Goal: Find specific page/section: Find specific page/section

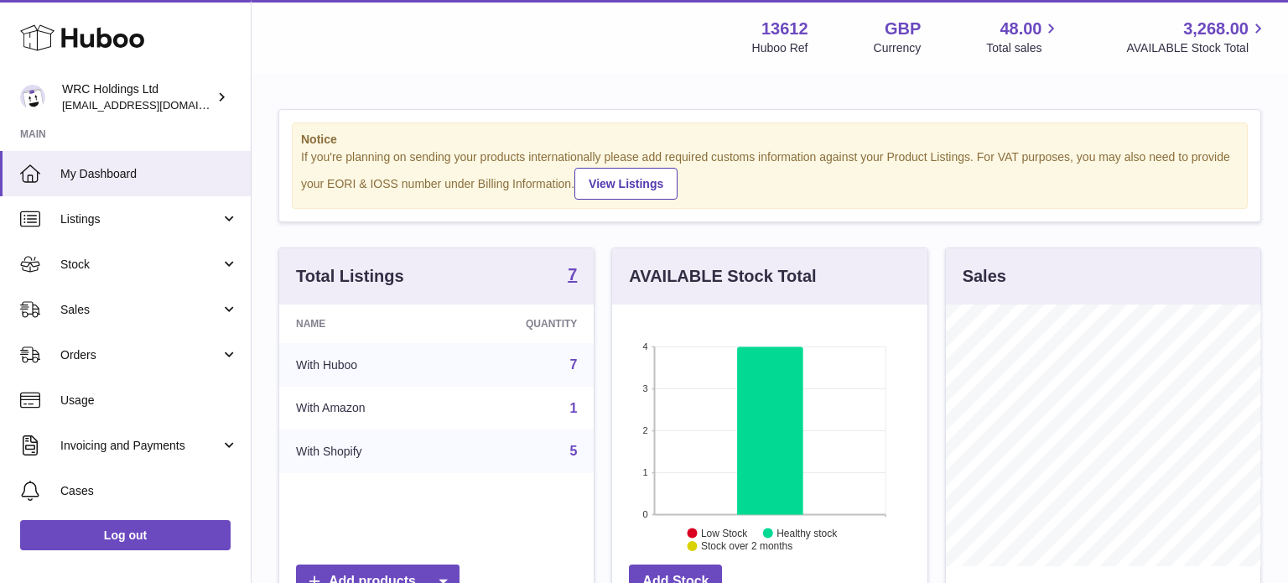
scroll to position [262, 315]
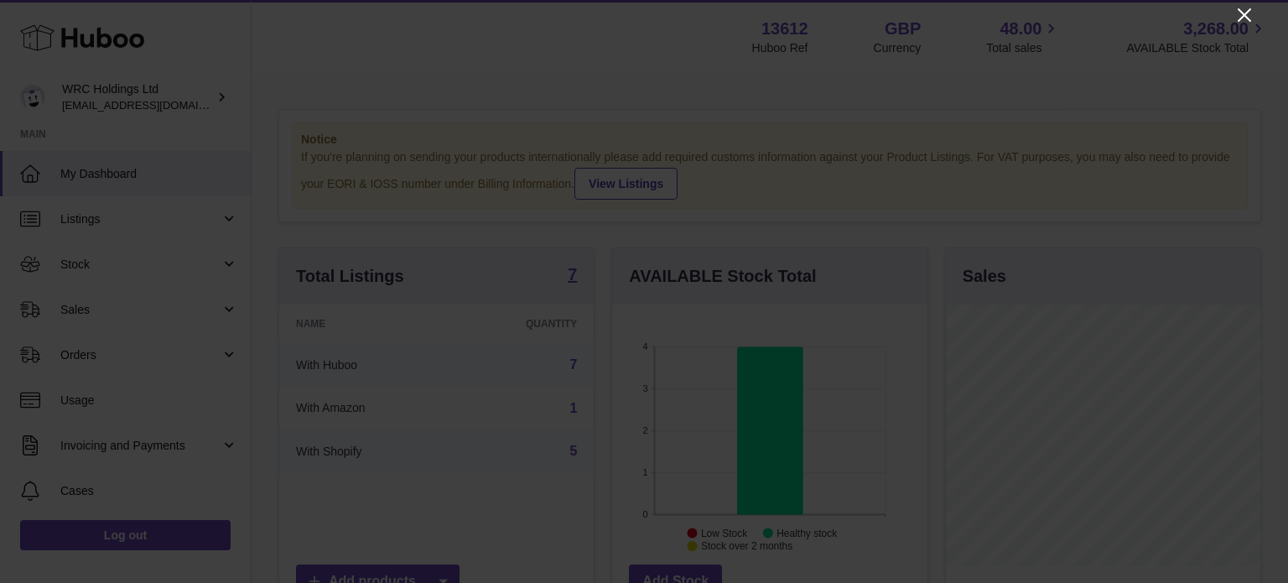
click at [1239, 22] on icon "Close" at bounding box center [1245, 15] width 20 height 20
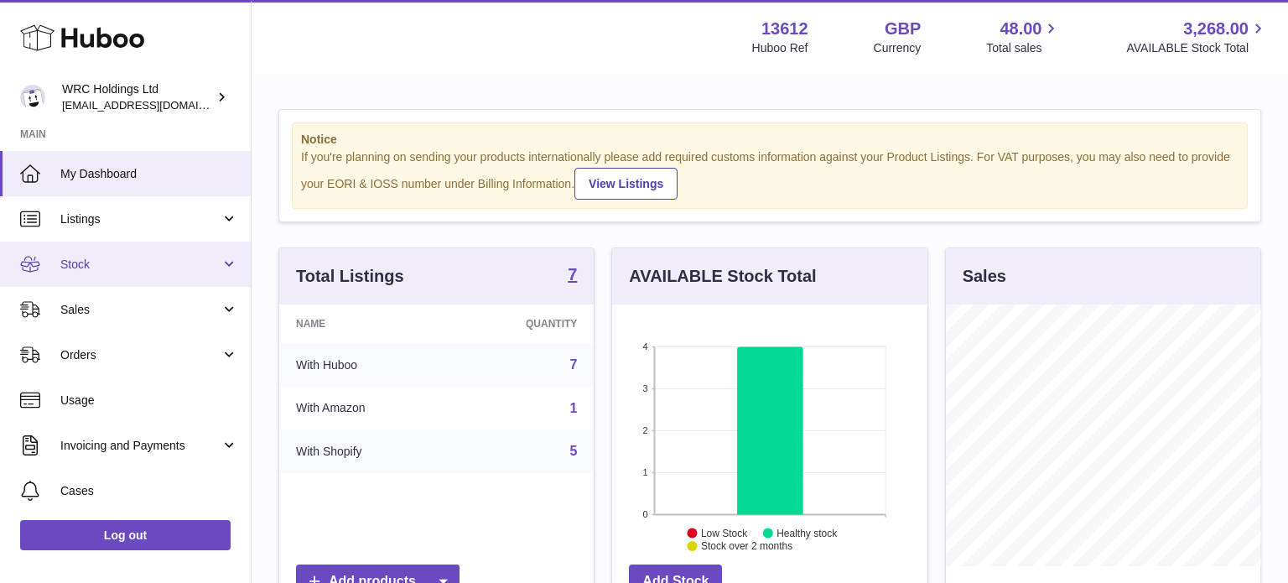
click at [112, 261] on span "Stock" at bounding box center [140, 265] width 160 height 16
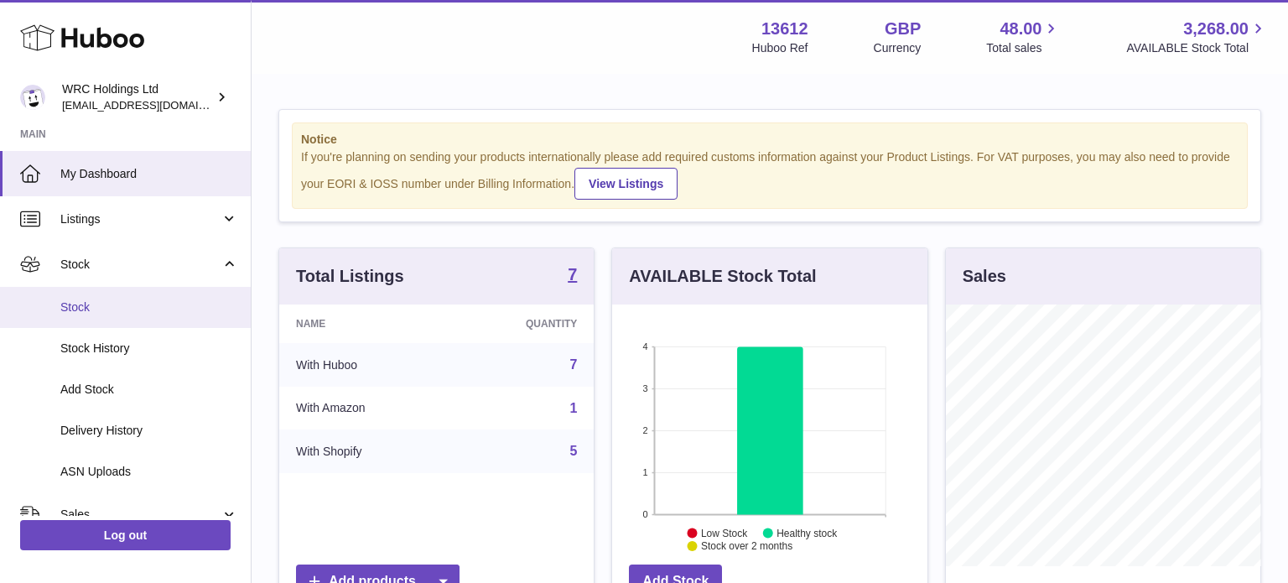
click at [113, 306] on span "Stock" at bounding box center [149, 307] width 178 height 16
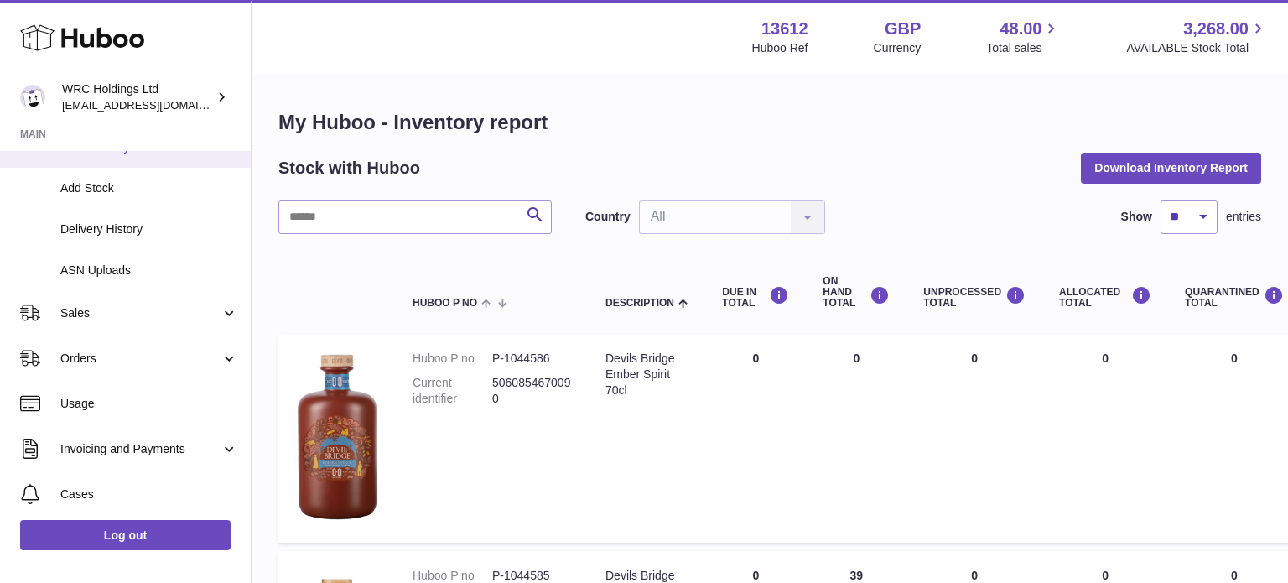
scroll to position [203, 0]
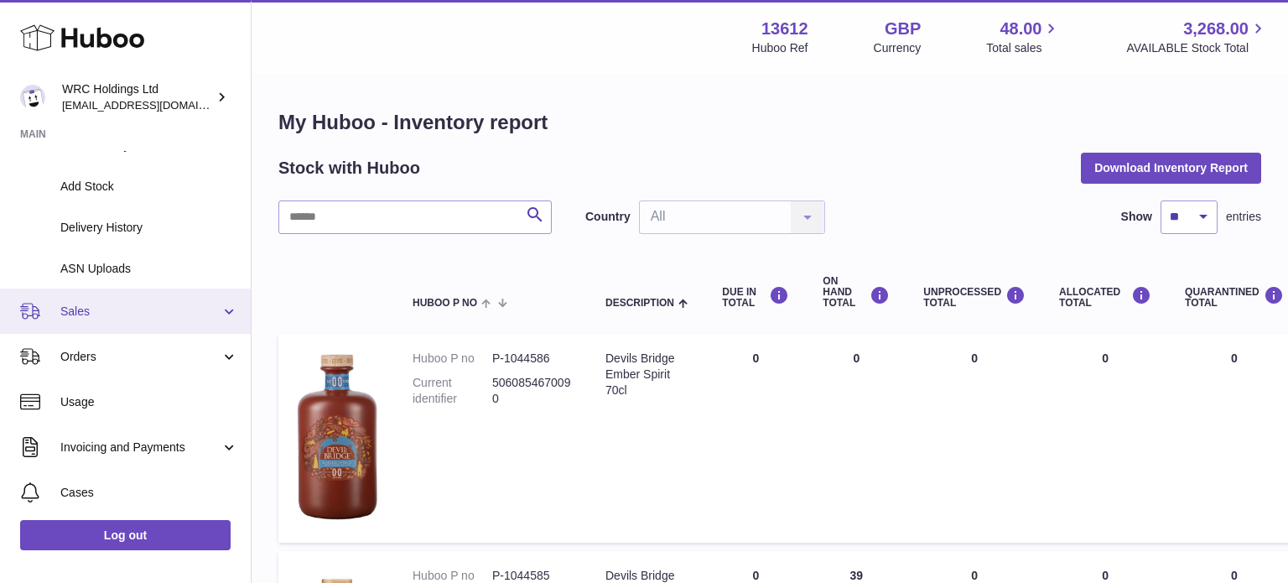
click at [111, 320] on link "Sales" at bounding box center [125, 311] width 251 height 45
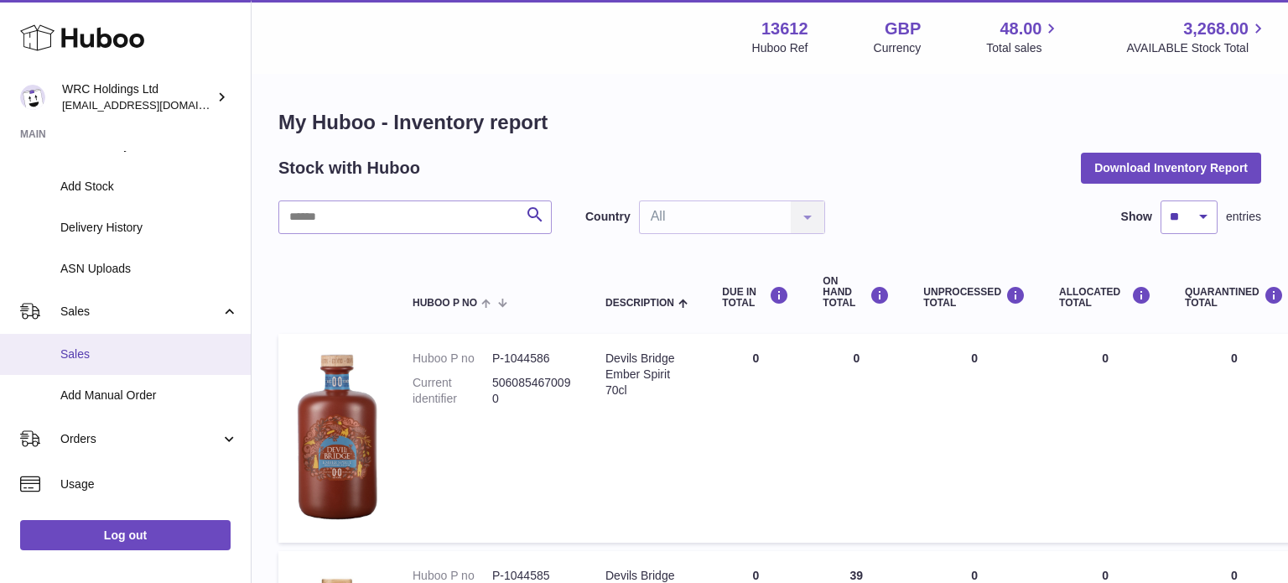
click at [101, 356] on span "Sales" at bounding box center [149, 354] width 178 height 16
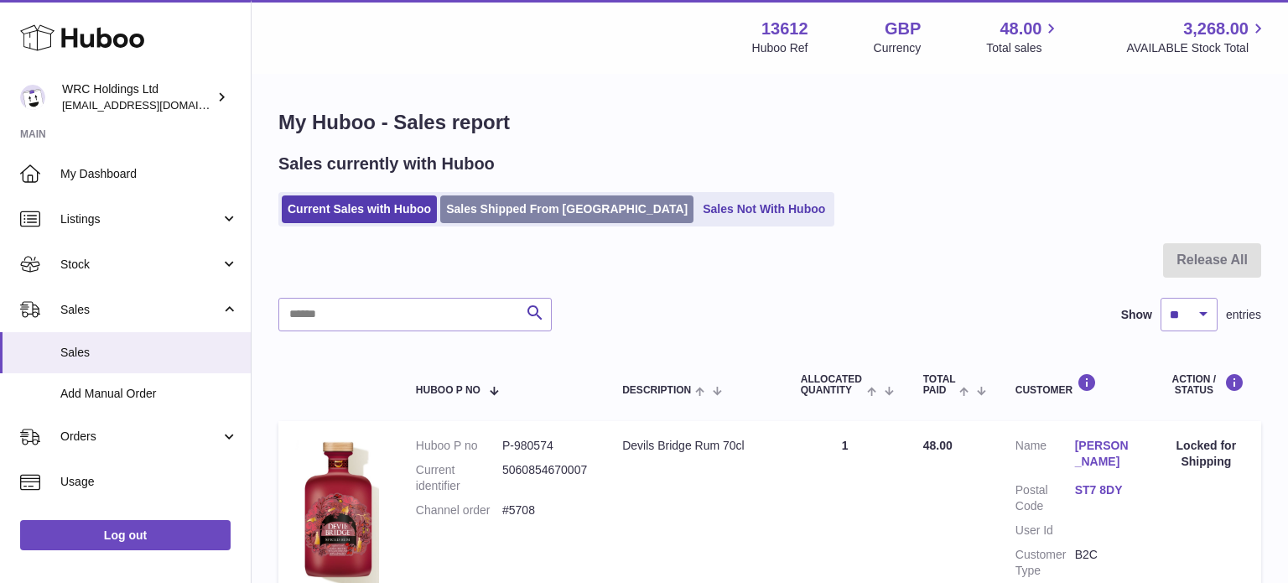
click at [565, 206] on link "Sales Shipped From Huboo" at bounding box center [566, 209] width 253 height 28
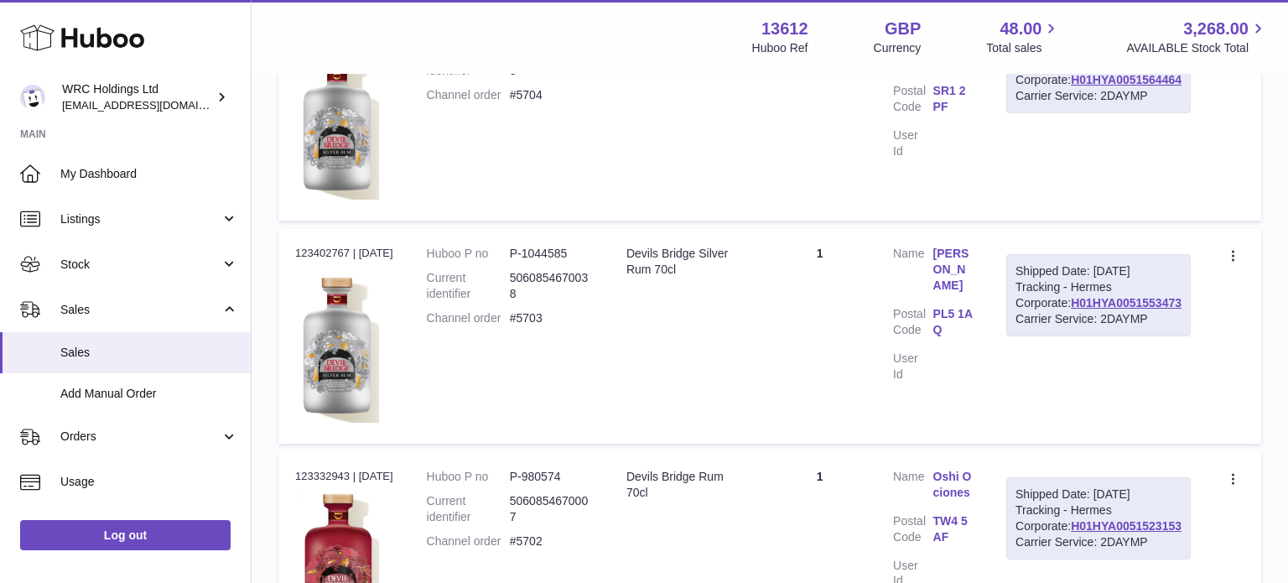
scroll to position [1097, 0]
